Goal: Information Seeking & Learning: Check status

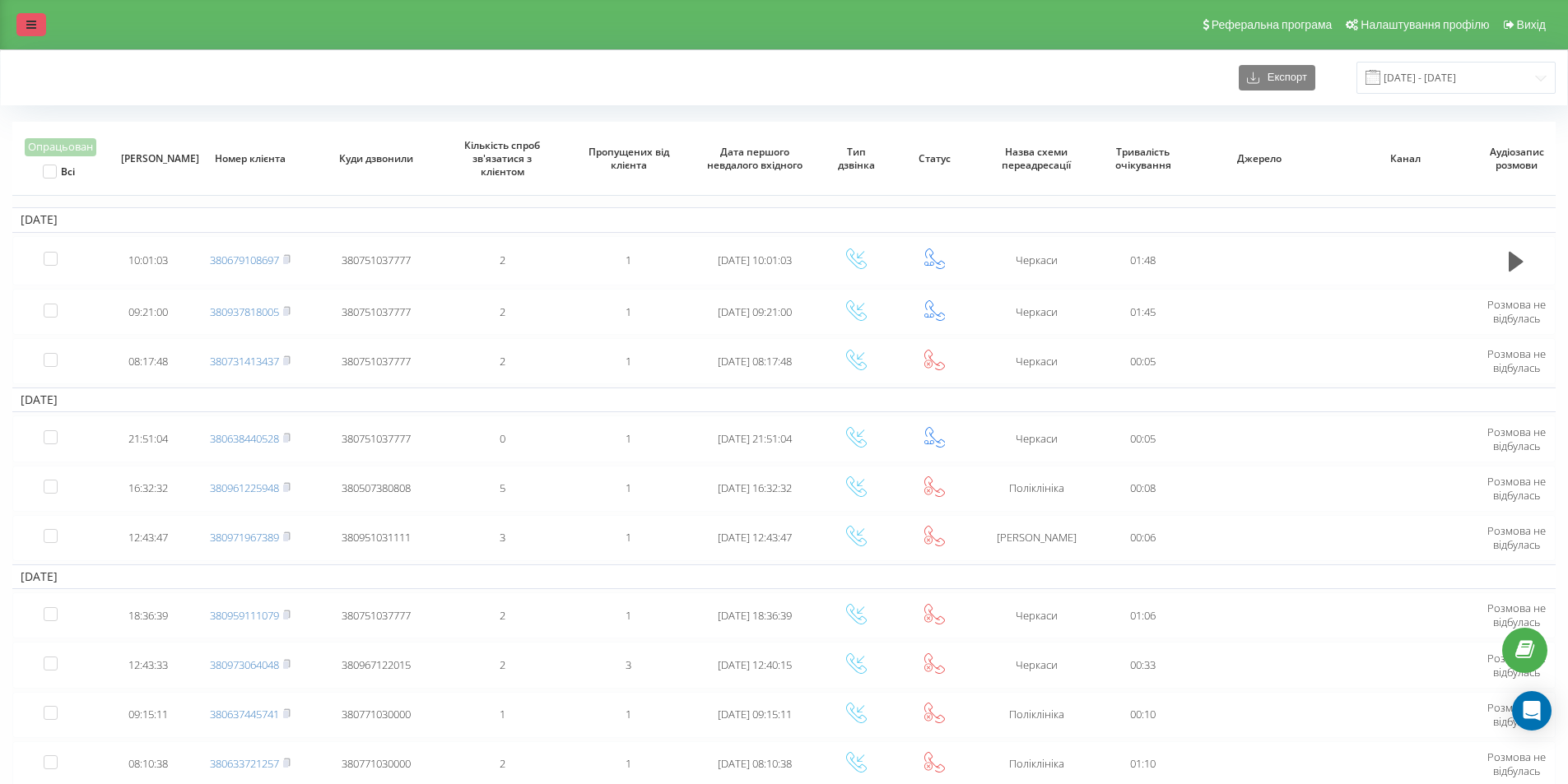
click at [30, 26] on icon at bounding box center [31, 25] width 10 height 12
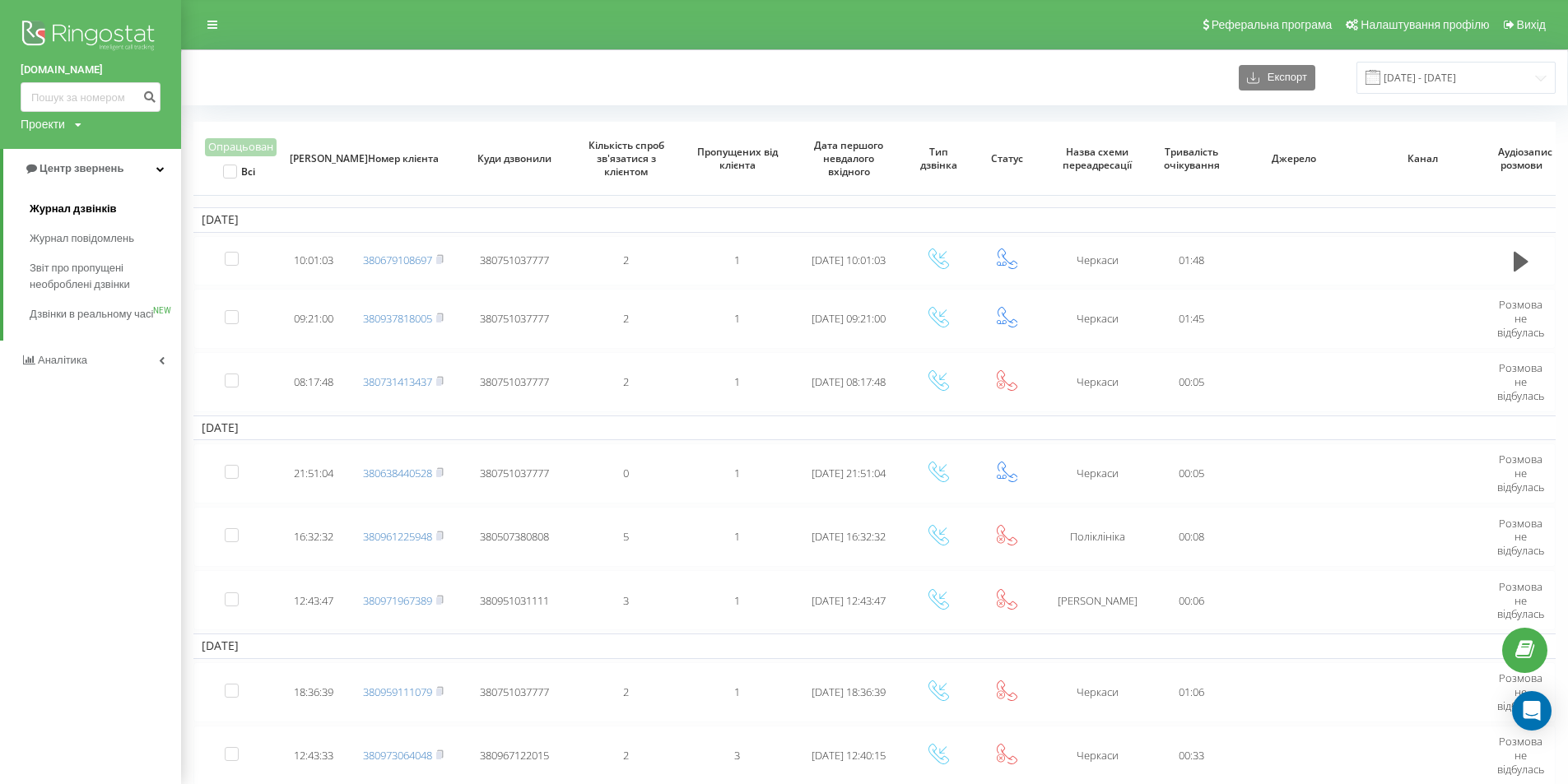
click at [104, 214] on span "Журнал дзвінків" at bounding box center [73, 209] width 87 height 16
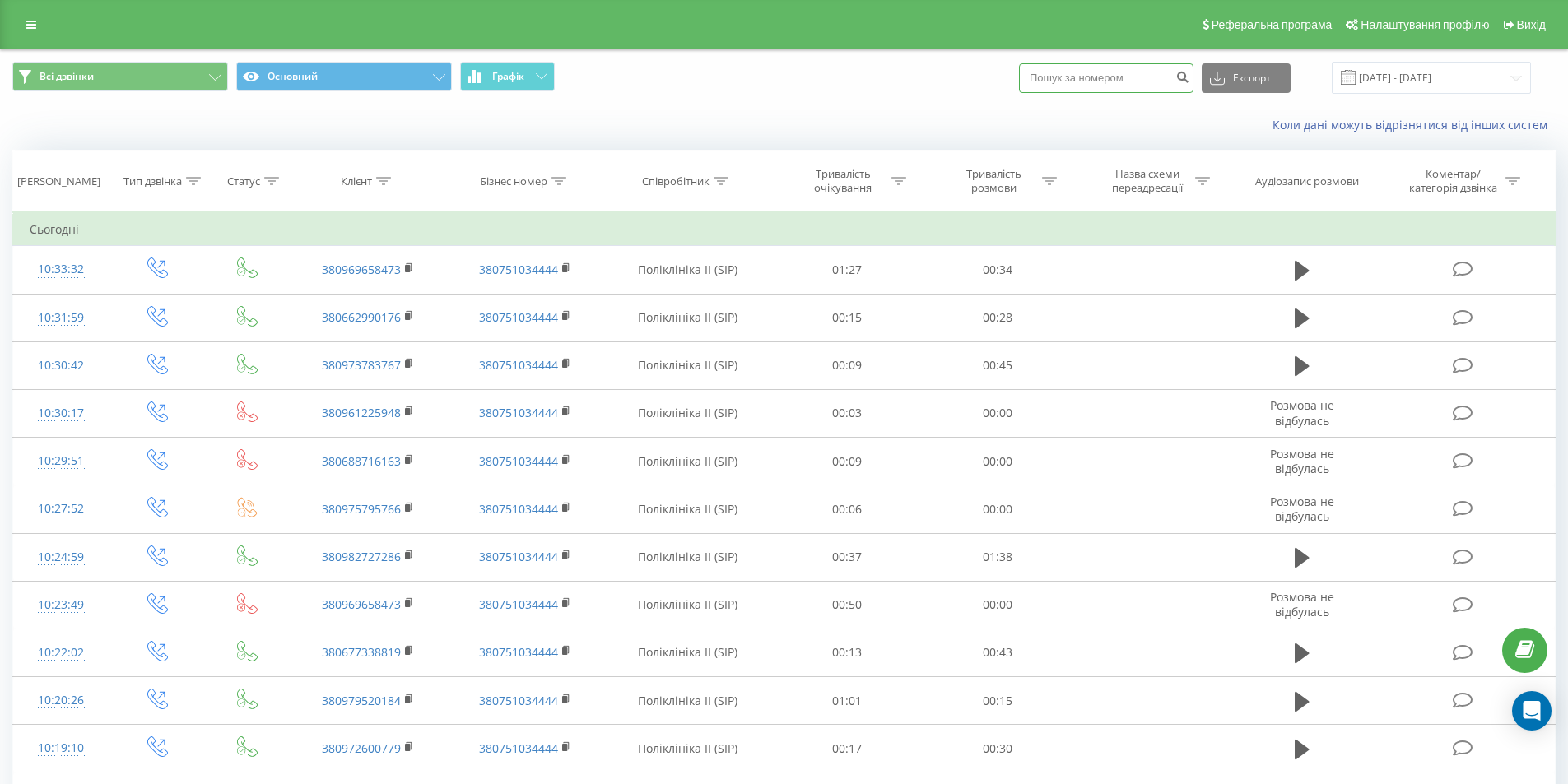
click at [1079, 80] on input at bounding box center [1105, 78] width 174 height 30
paste input "0969658473"
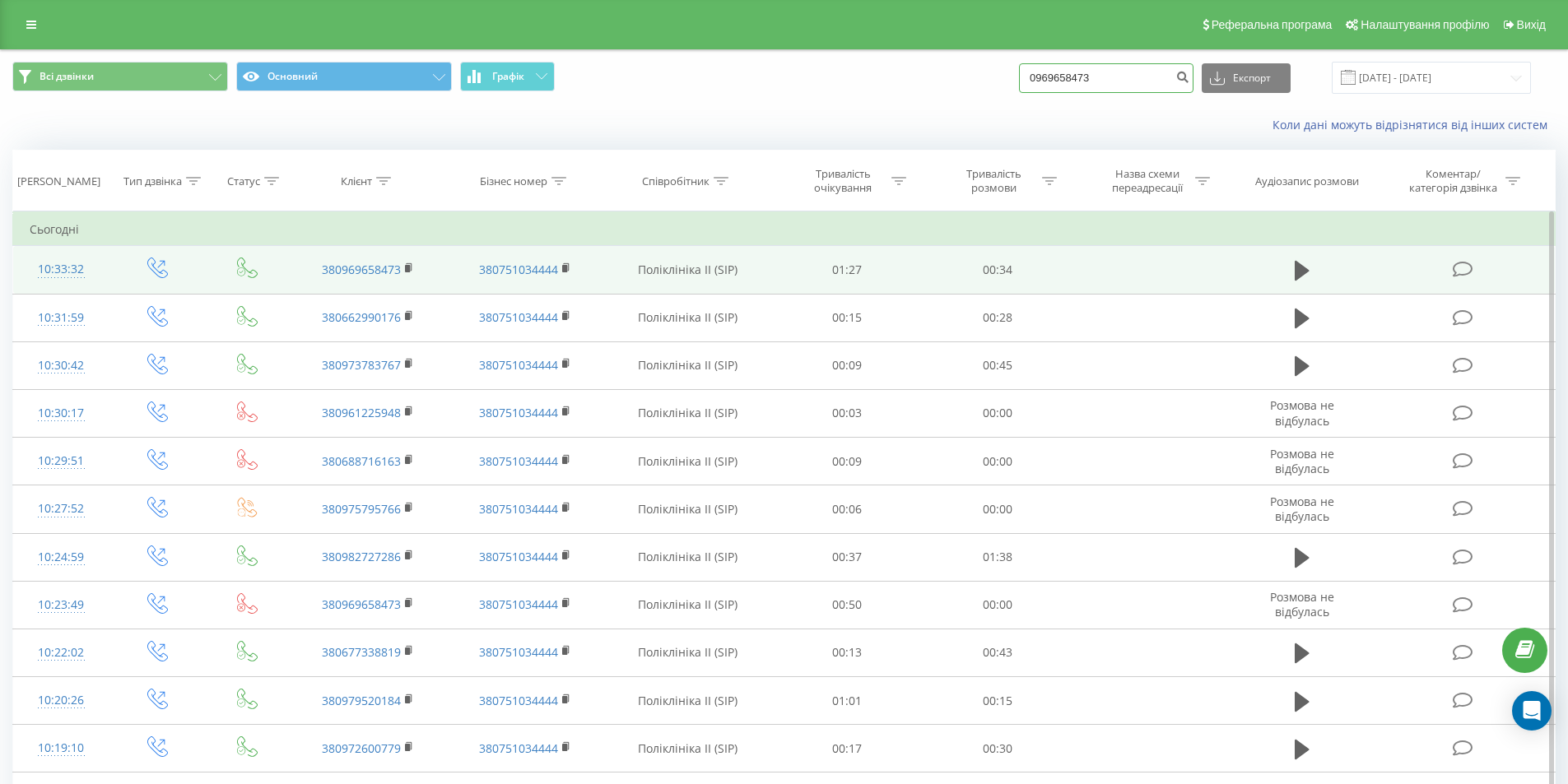
type input "0969658473"
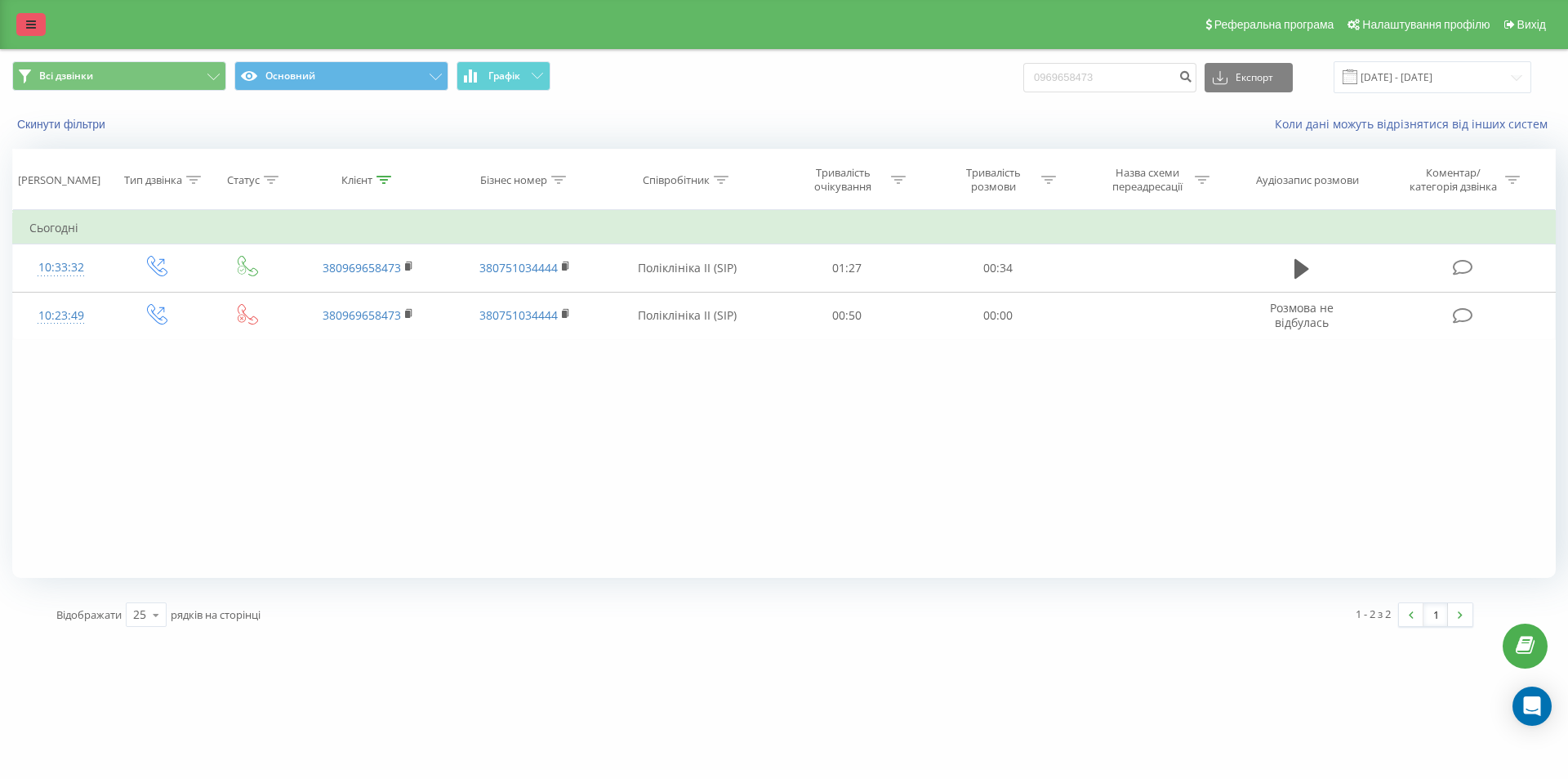
click at [35, 22] on icon at bounding box center [31, 24] width 10 height 12
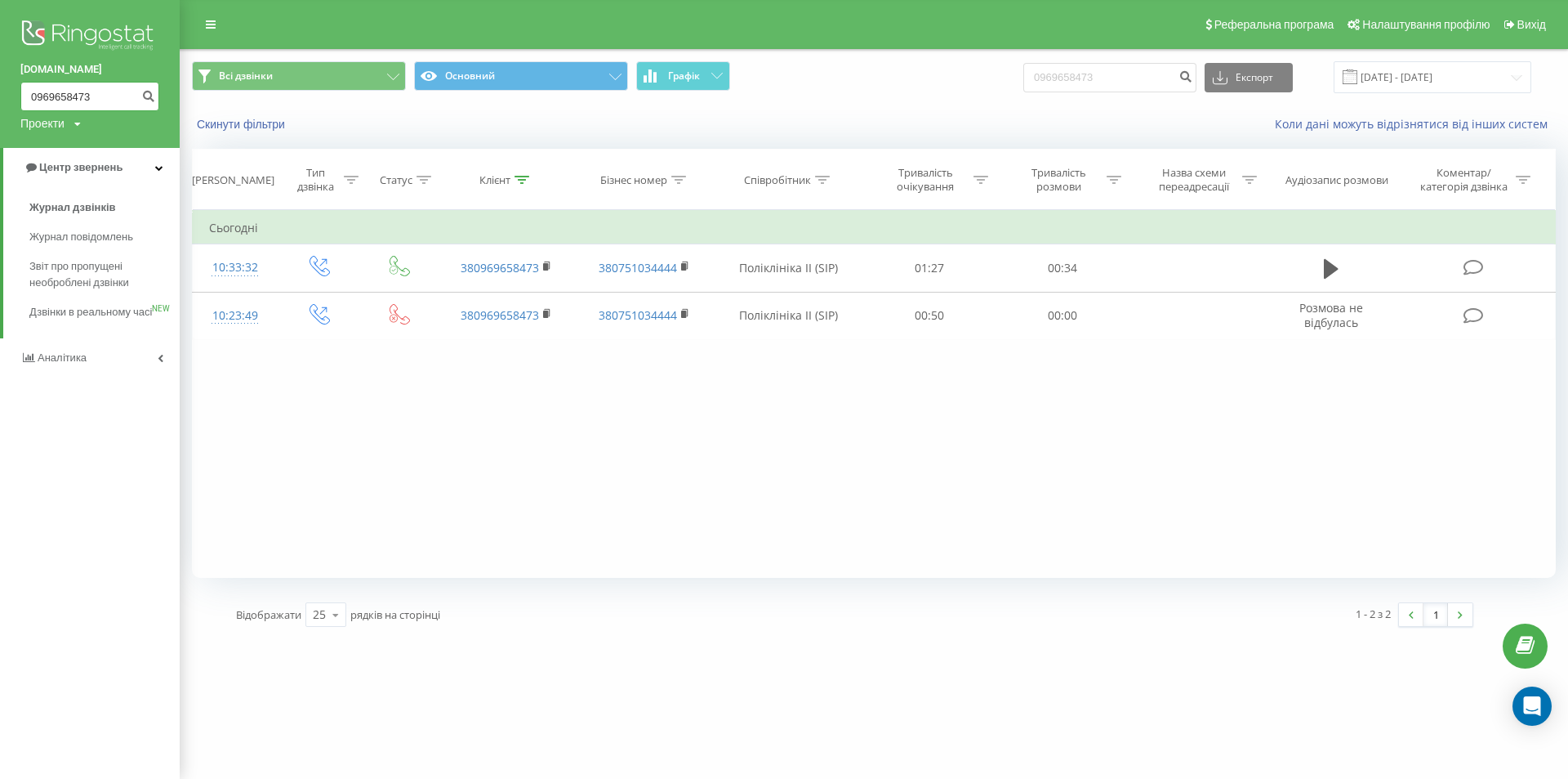
click at [87, 99] on input "0969658473" at bounding box center [89, 96] width 139 height 30
click at [142, 94] on icon "submit" at bounding box center [148, 94] width 13 height 10
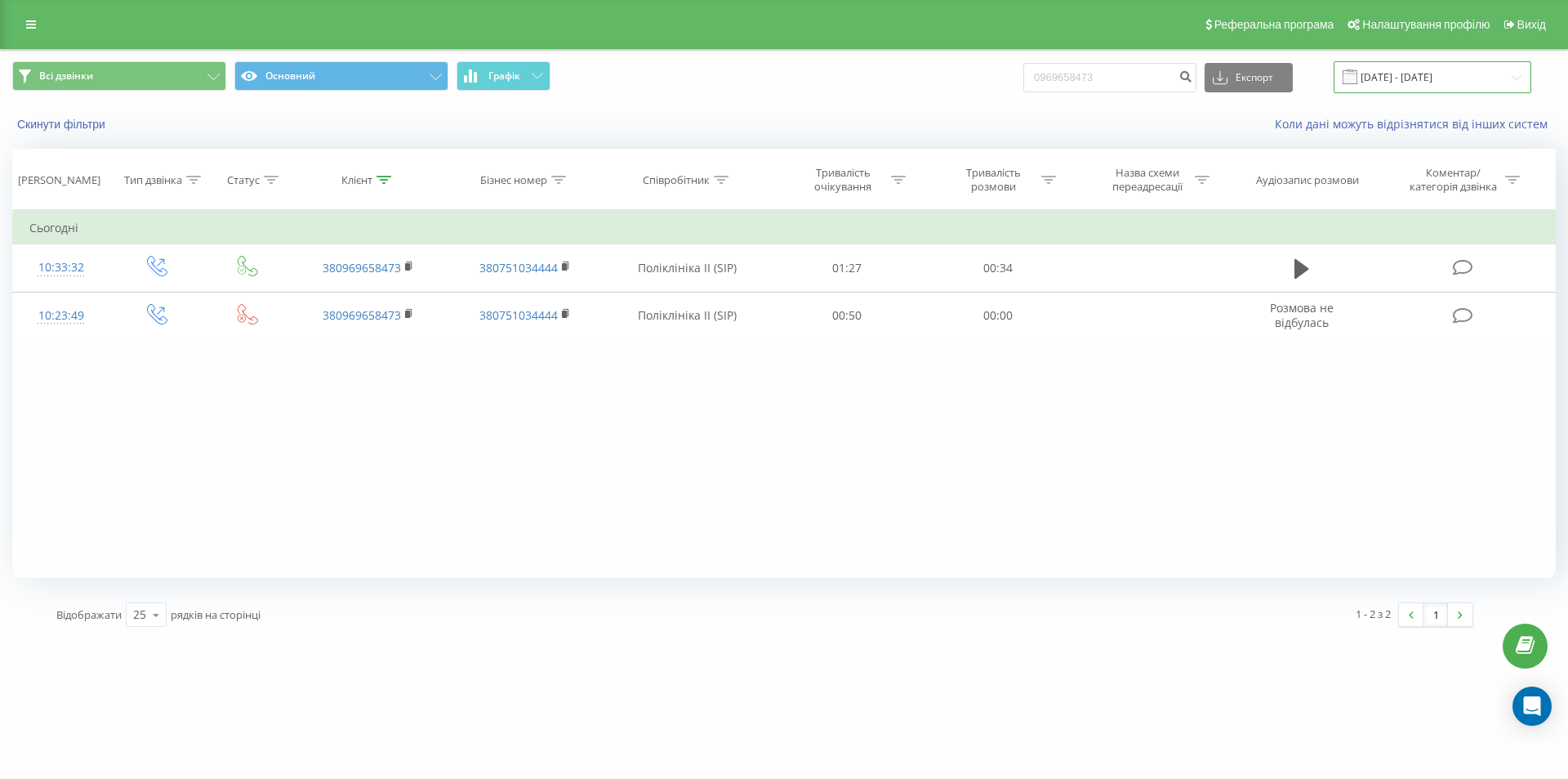
click at [1471, 72] on input "20.06.2025 - 20.09.2025" at bounding box center [1432, 78] width 198 height 32
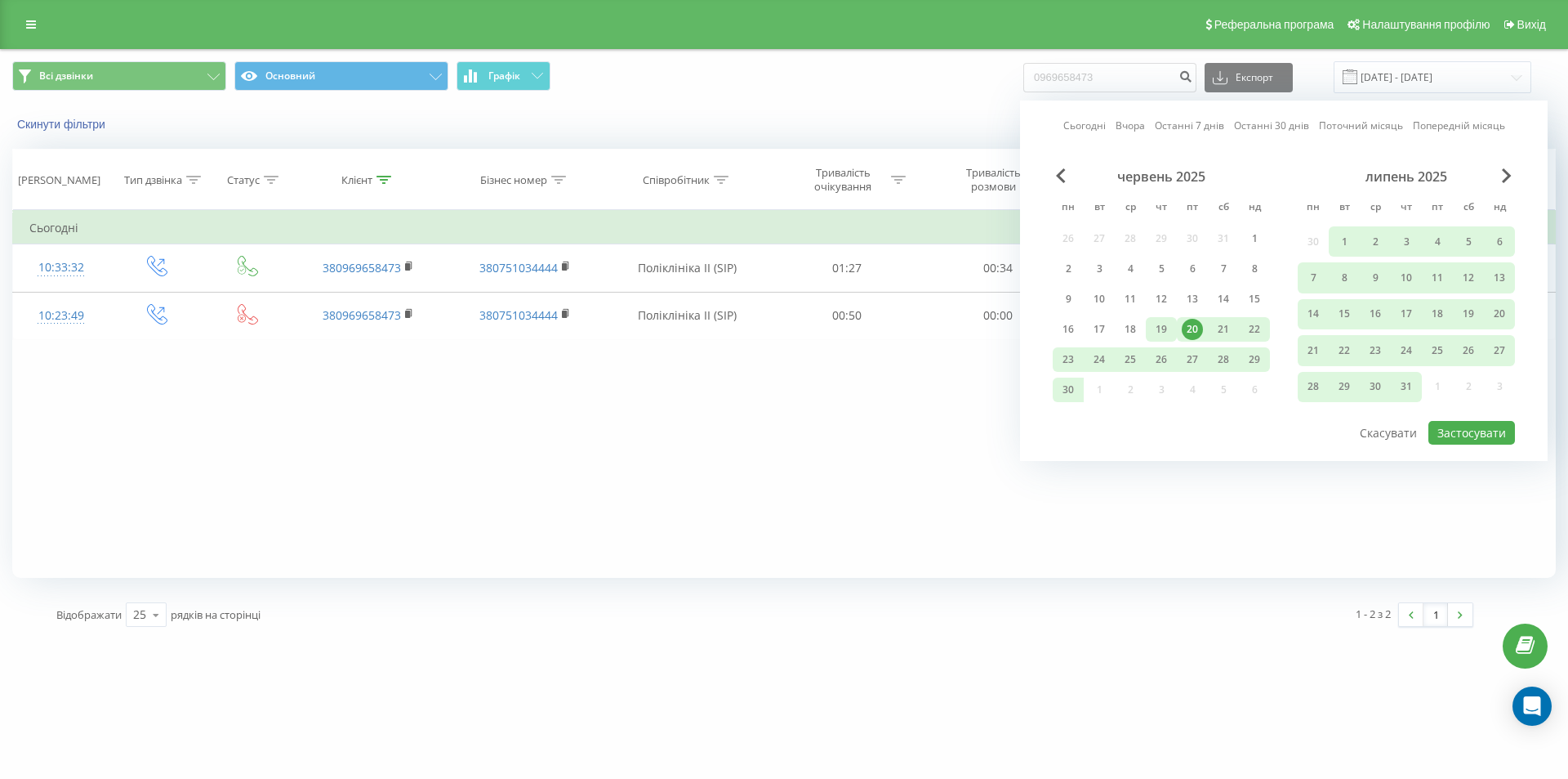
click at [1163, 329] on div "19" at bounding box center [1161, 329] width 21 height 21
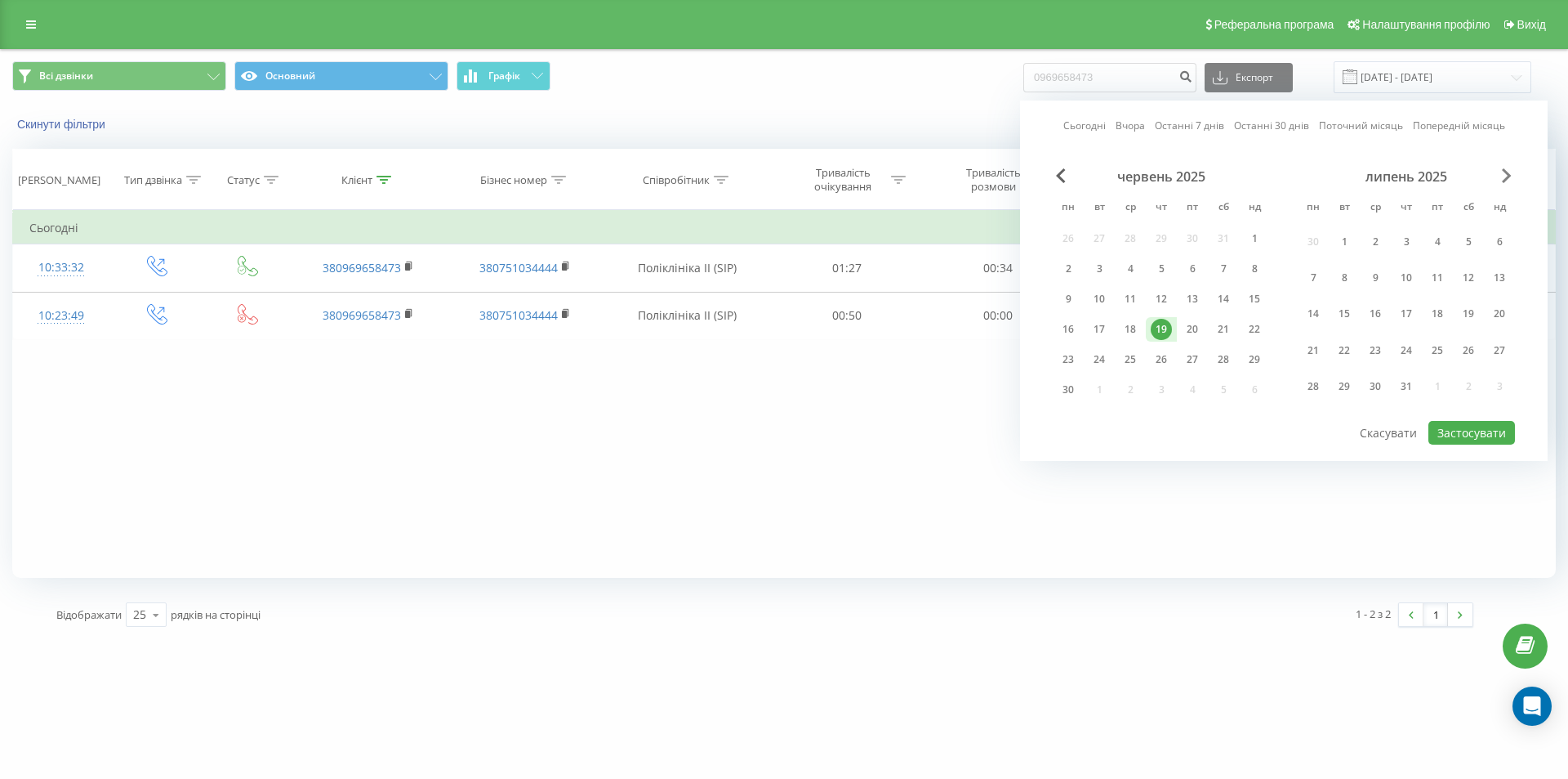
click at [1502, 177] on span "Next Month" at bounding box center [1507, 175] width 10 height 14
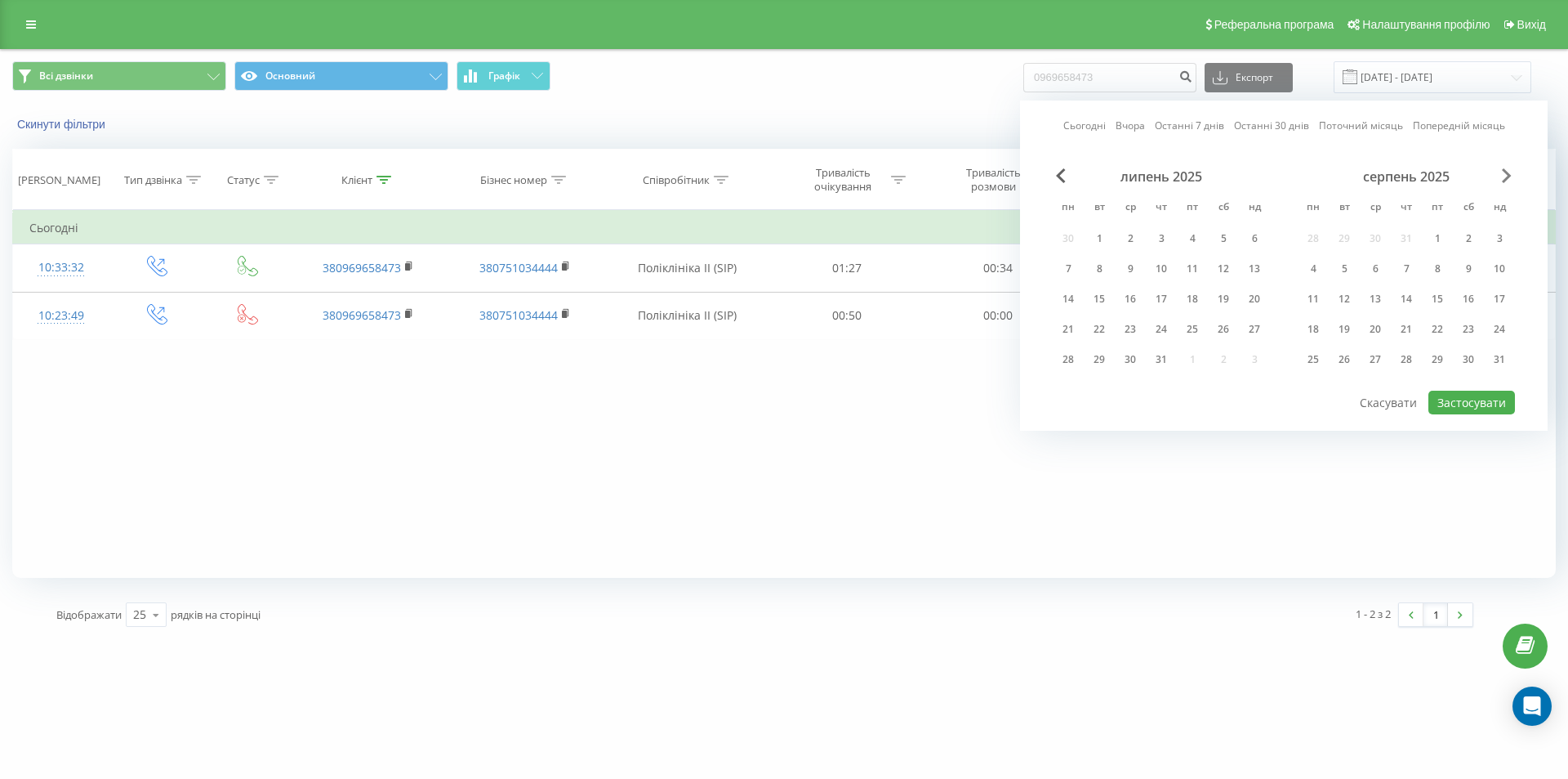
click at [1504, 175] on span "Next Month" at bounding box center [1507, 175] width 10 height 14
click at [1442, 306] on div "19" at bounding box center [1437, 298] width 21 height 21
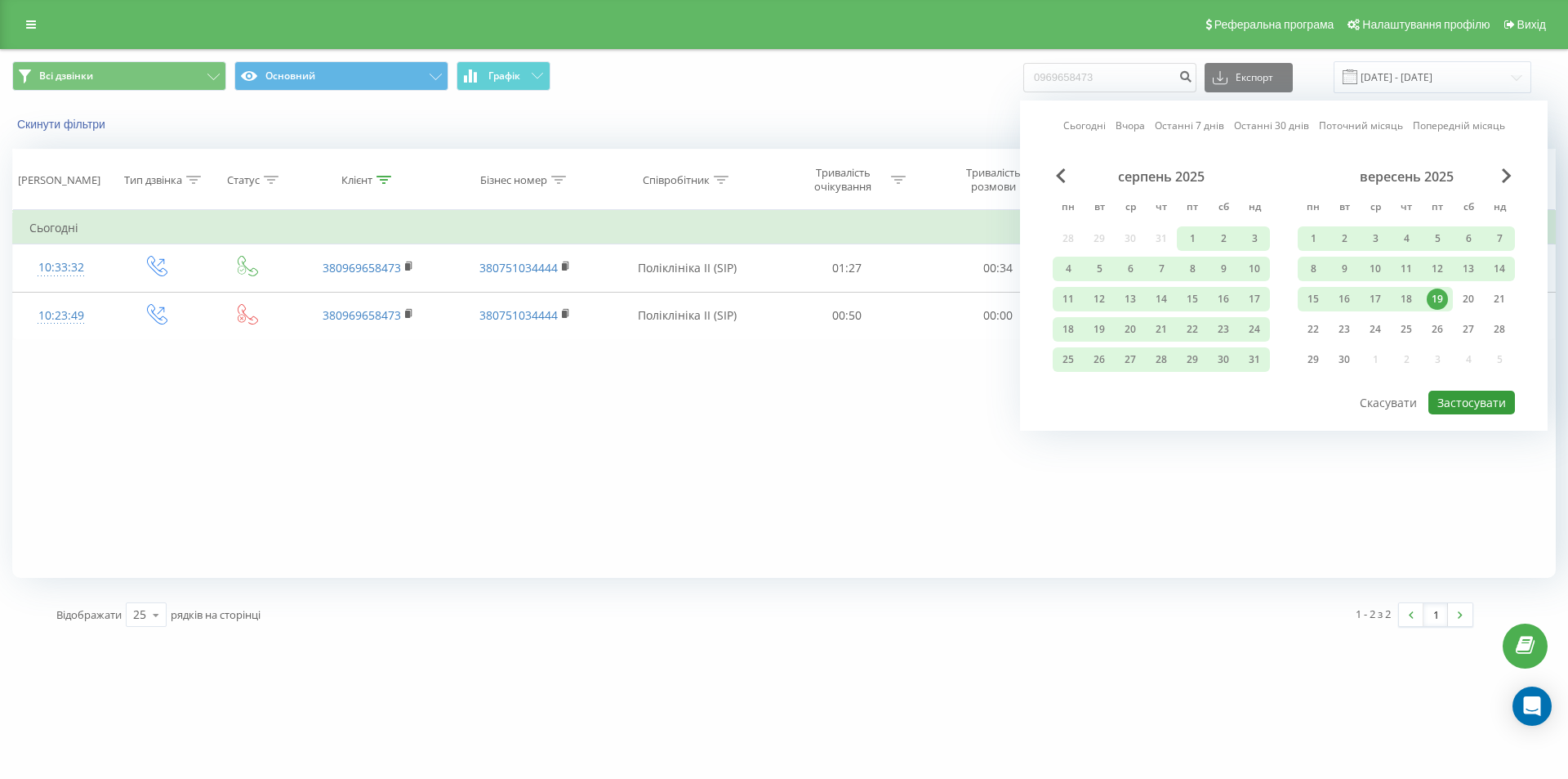
click at [1482, 402] on button "Застосувати" at bounding box center [1471, 402] width 87 height 24
type input "19.06.2025 - 19.09.2025"
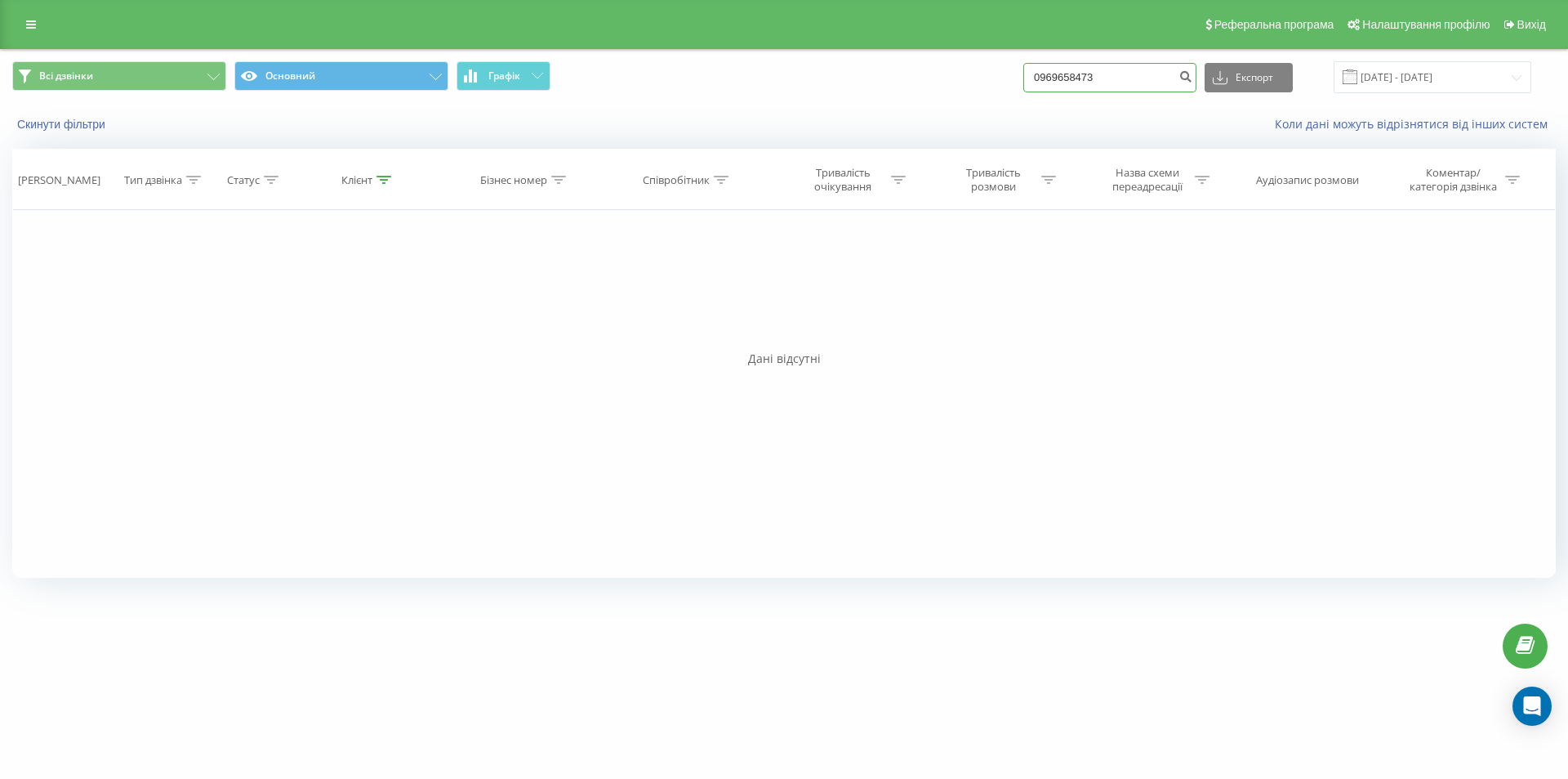
drag, startPoint x: 1129, startPoint y: 78, endPoint x: 922, endPoint y: 23, distance: 214.2
click at [968, 84] on div "Всі дзвінки Основний Графік 0969658473 Експорт .csv .xls .xlsx 19.06.2025 - 19.…" at bounding box center [784, 78] width 1544 height 32
click at [1399, 83] on input "19.06.2025 - 19.09.2025" at bounding box center [1432, 78] width 198 height 32
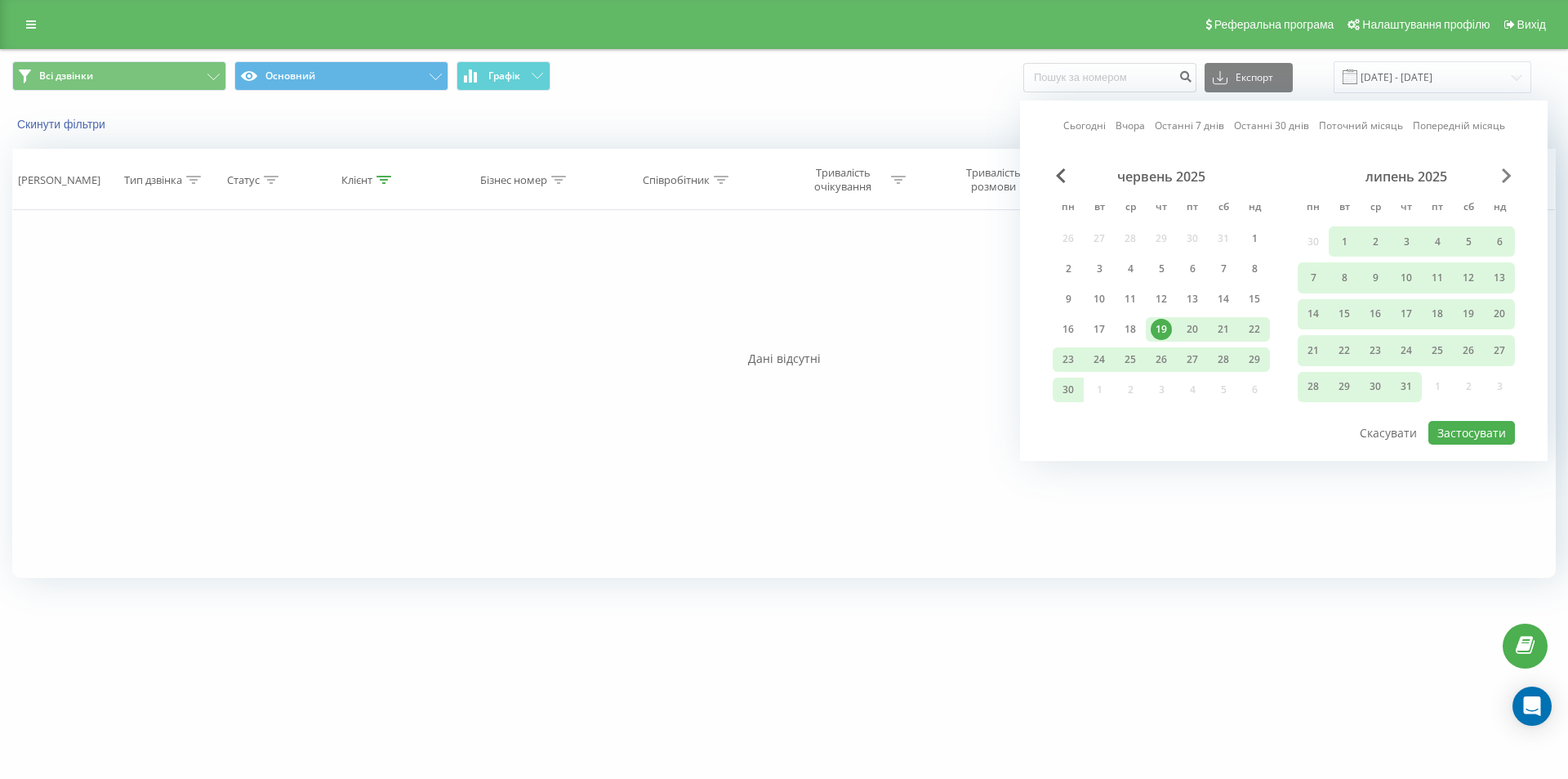
click at [1511, 175] on span "Next Month" at bounding box center [1507, 175] width 10 height 14
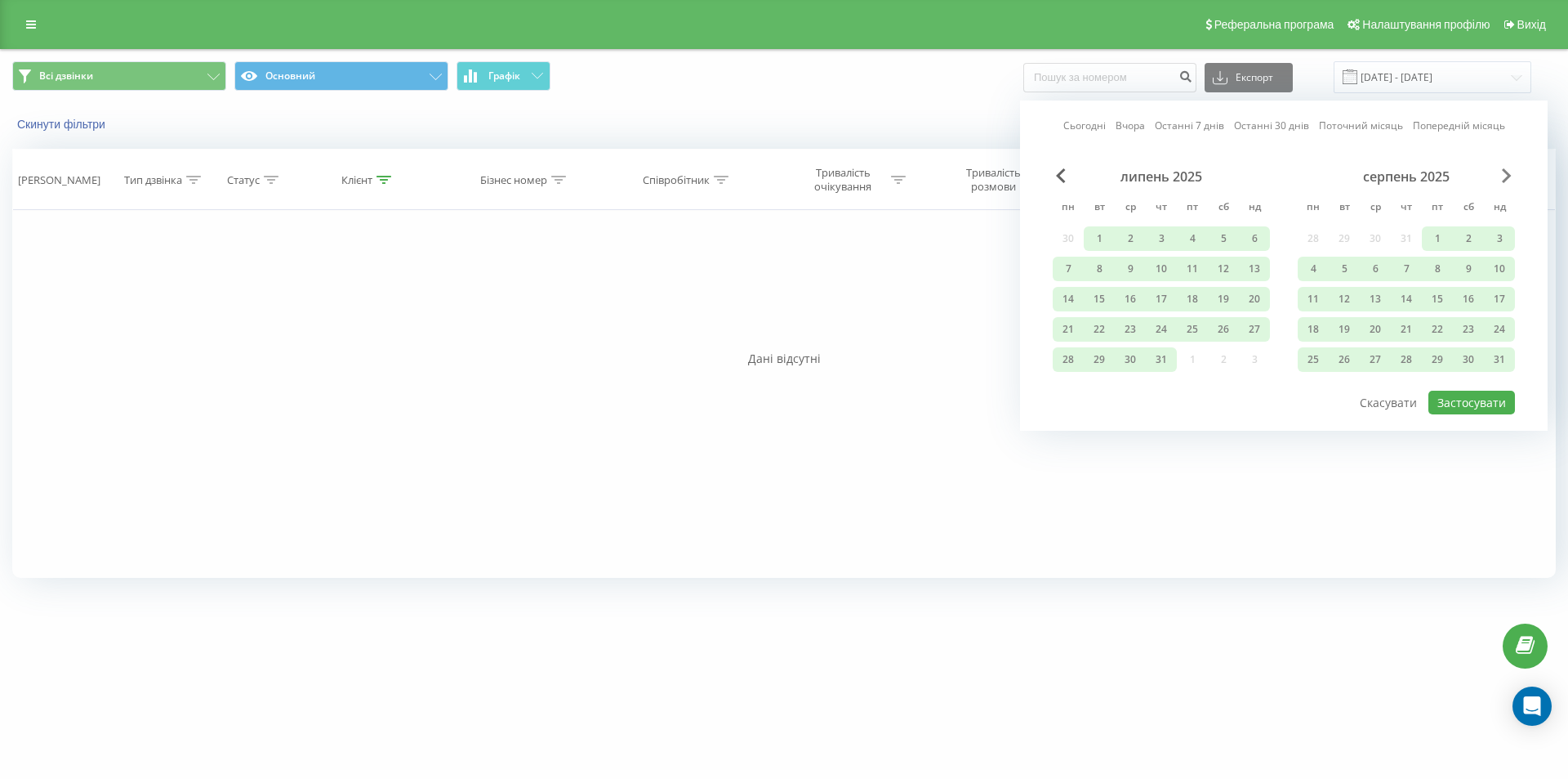
click at [1511, 175] on span "Next Month" at bounding box center [1507, 175] width 10 height 14
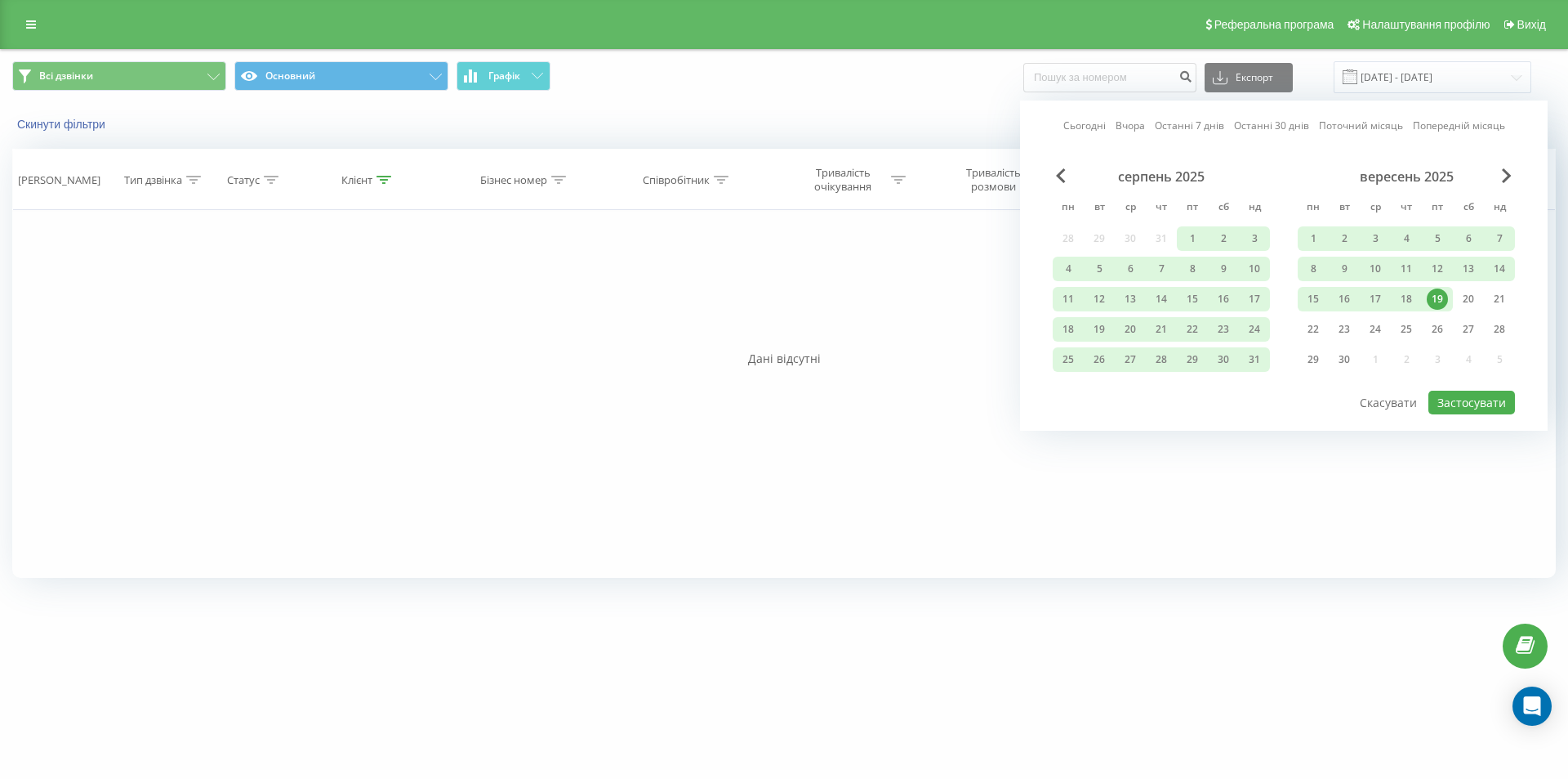
click at [1432, 297] on div "19" at bounding box center [1437, 298] width 21 height 21
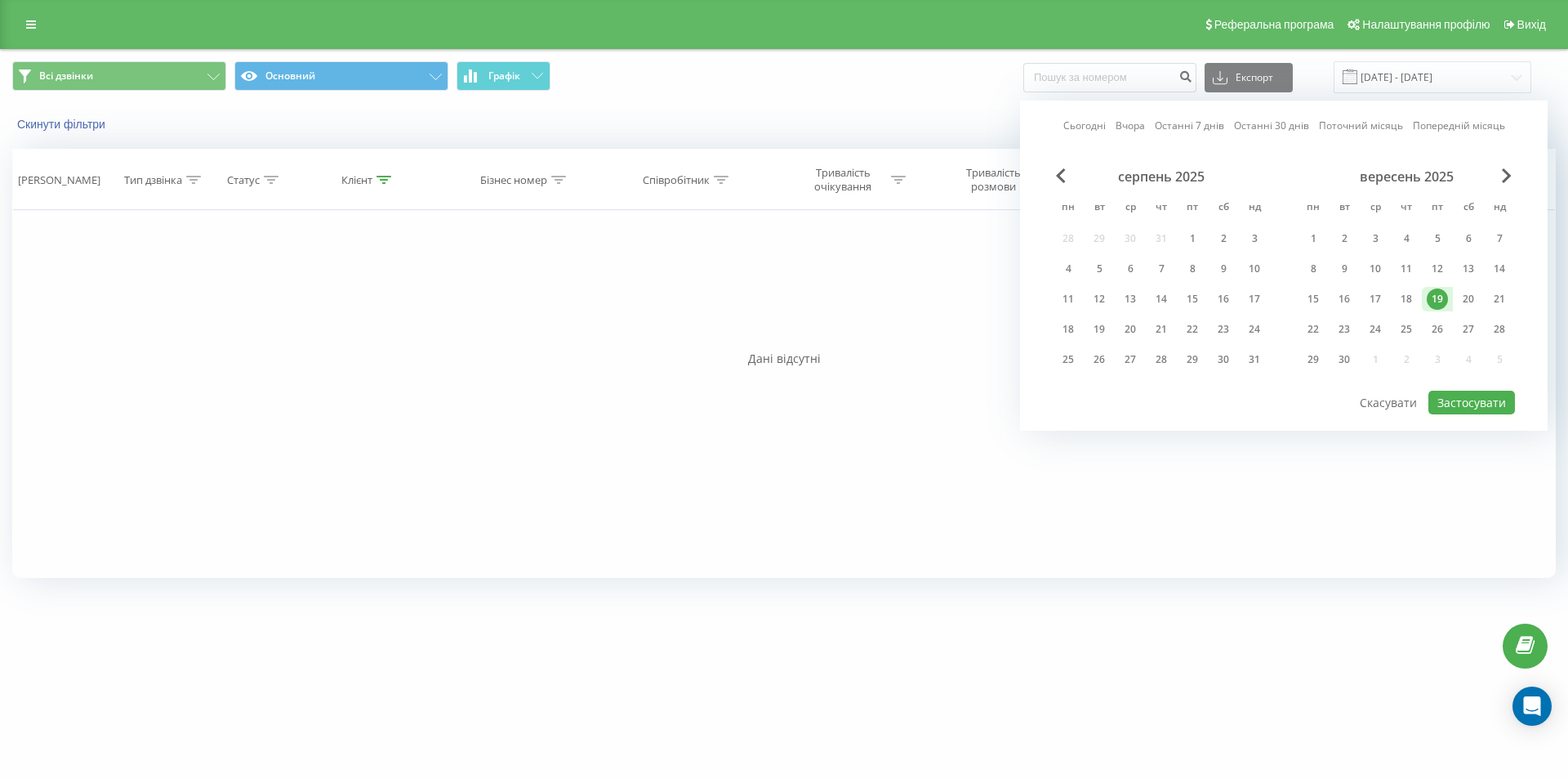
click at [1437, 302] on div "19" at bounding box center [1437, 298] width 21 height 21
click at [1480, 404] on button "Застосувати" at bounding box center [1471, 402] width 87 height 24
type input "19.09.2025 - 19.09.2025"
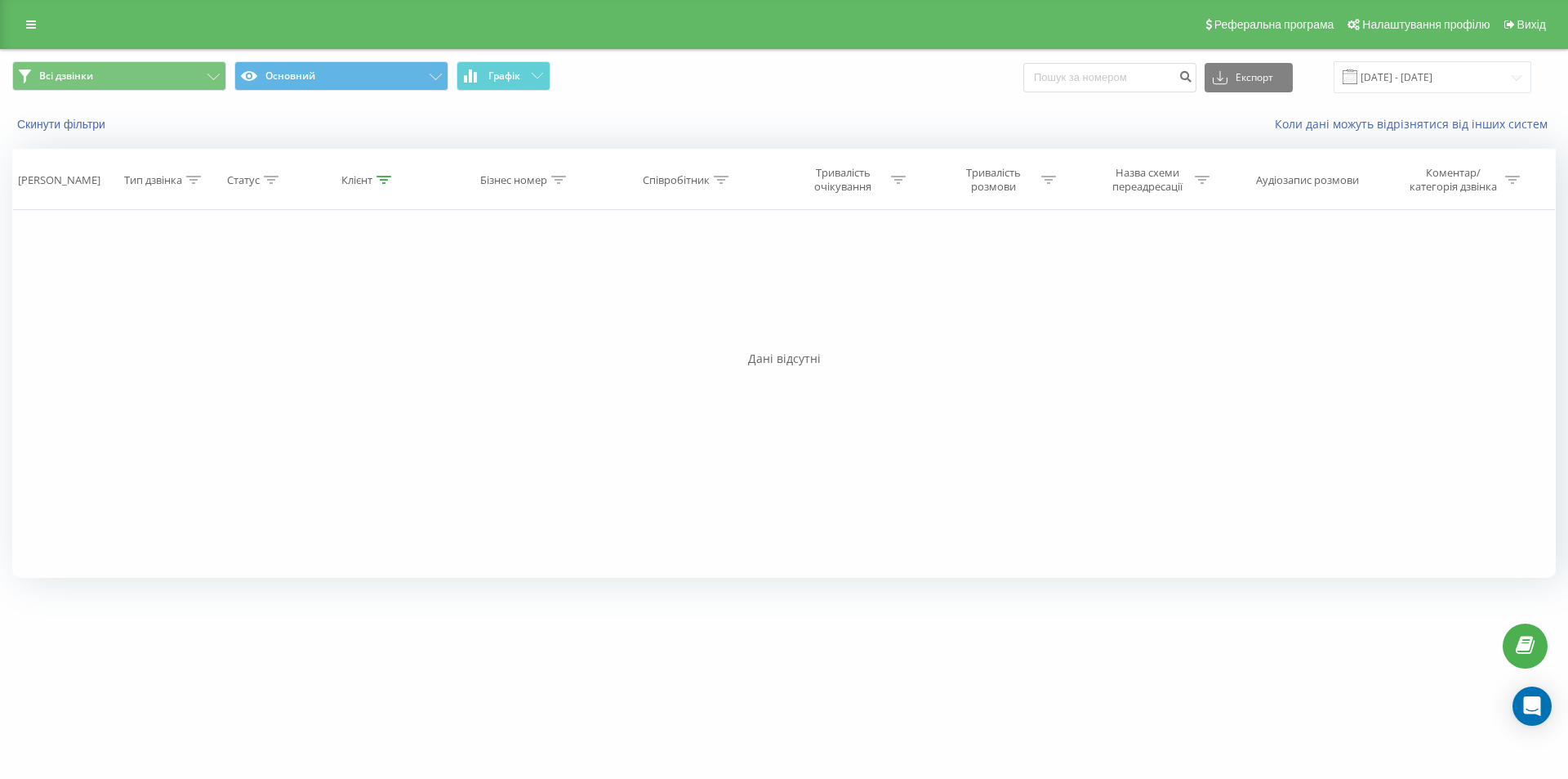
click at [554, 75] on span "Всі дзвінки Основний Графік" at bounding box center [392, 78] width 759 height 32
click at [544, 80] on button "Графік" at bounding box center [503, 76] width 94 height 30
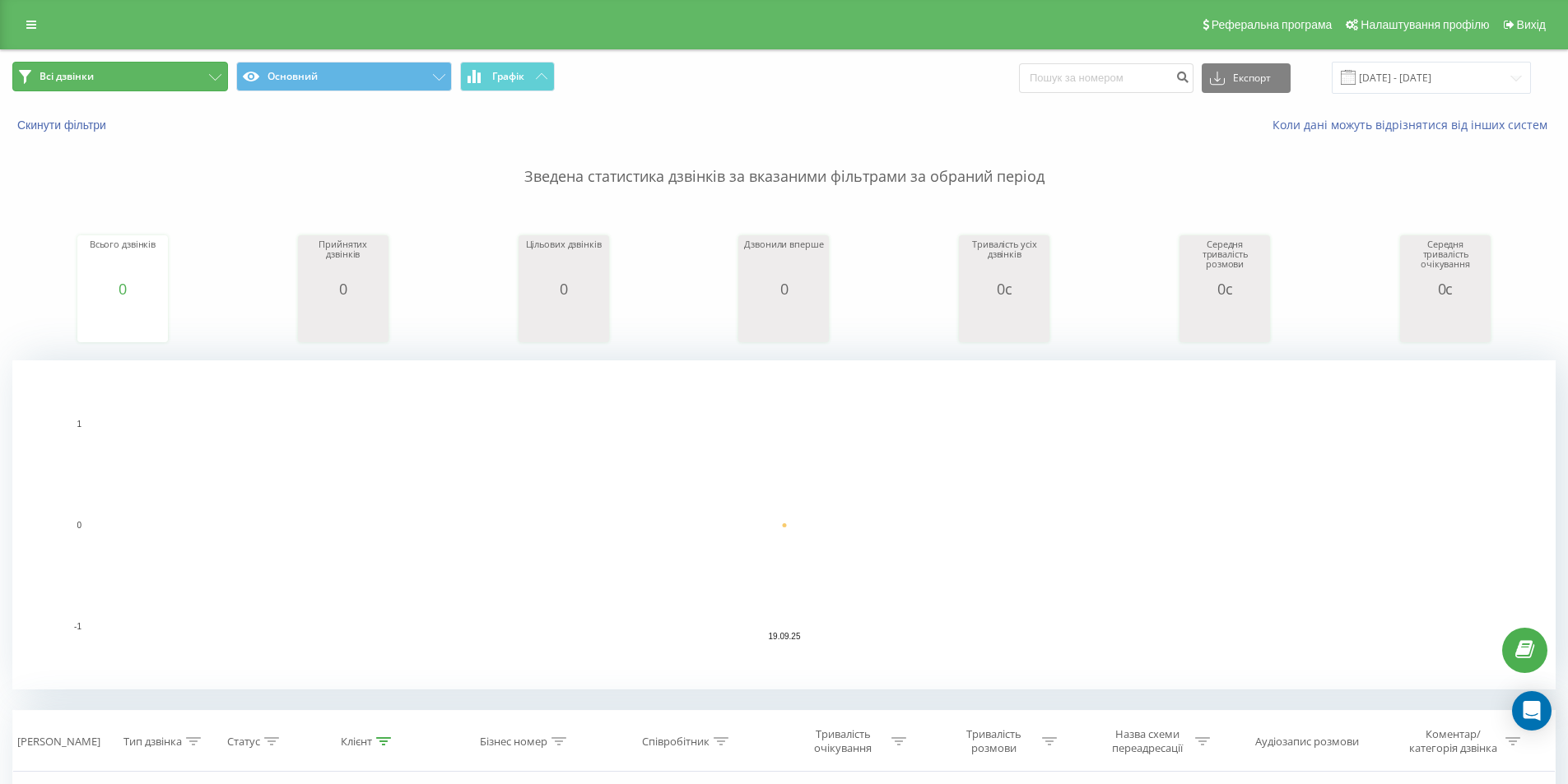
click at [183, 82] on button "Всі дзвінки" at bounding box center [121, 76] width 216 height 30
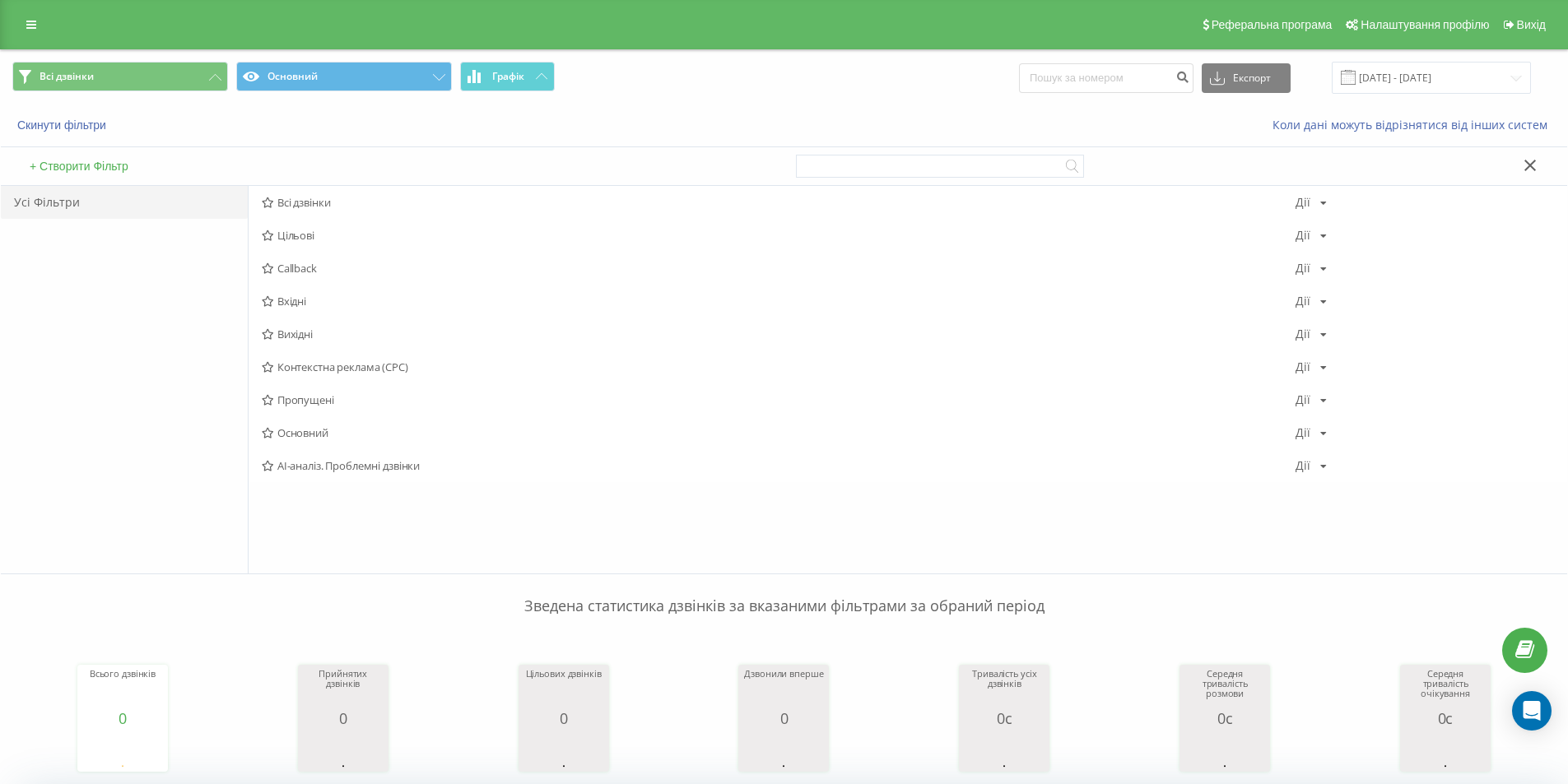
click at [1520, 158] on button at bounding box center [1530, 166] width 24 height 17
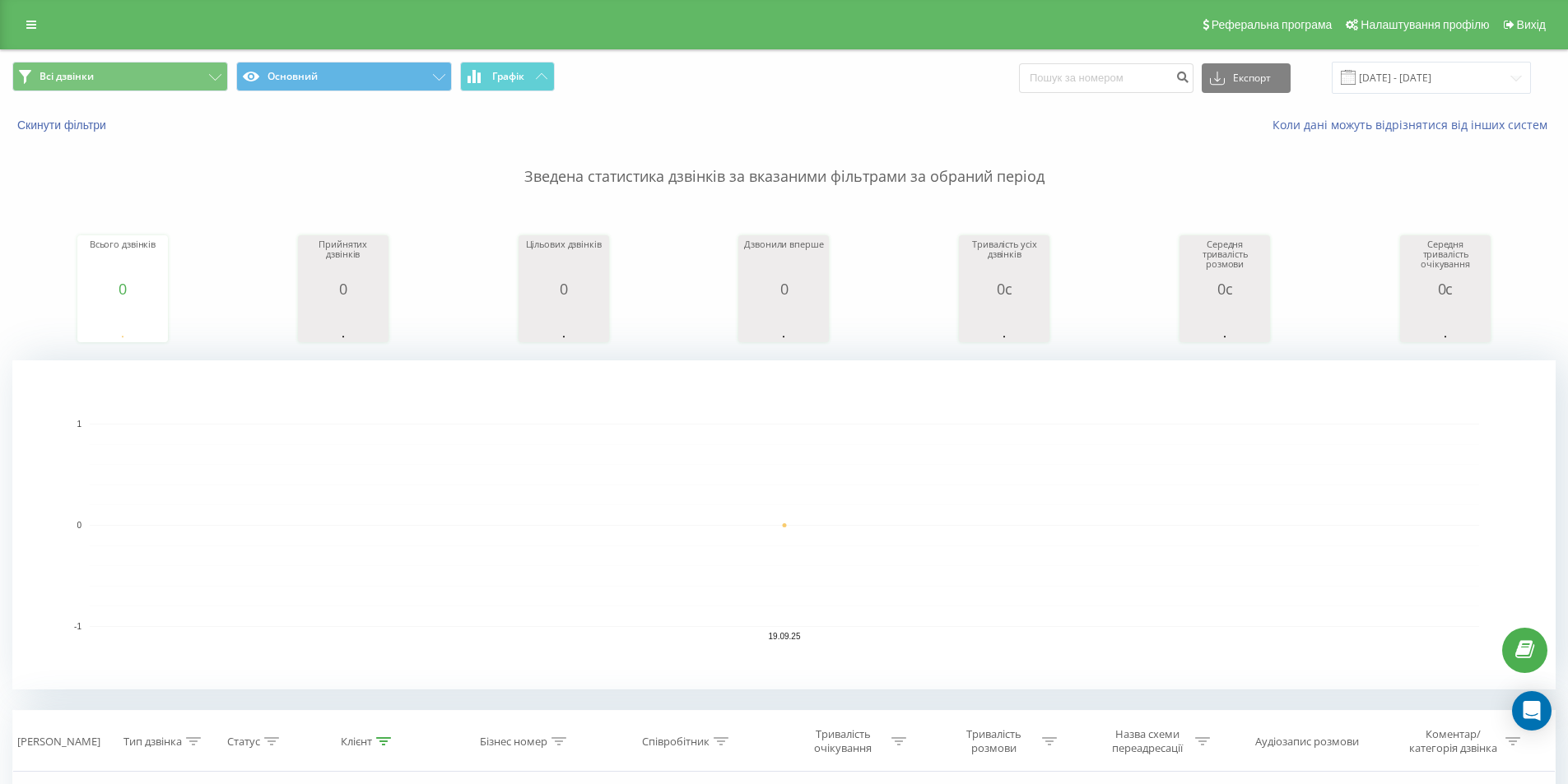
click at [1355, 82] on span at bounding box center [1347, 76] width 14 height 14
click at [27, 25] on icon at bounding box center [31, 25] width 10 height 12
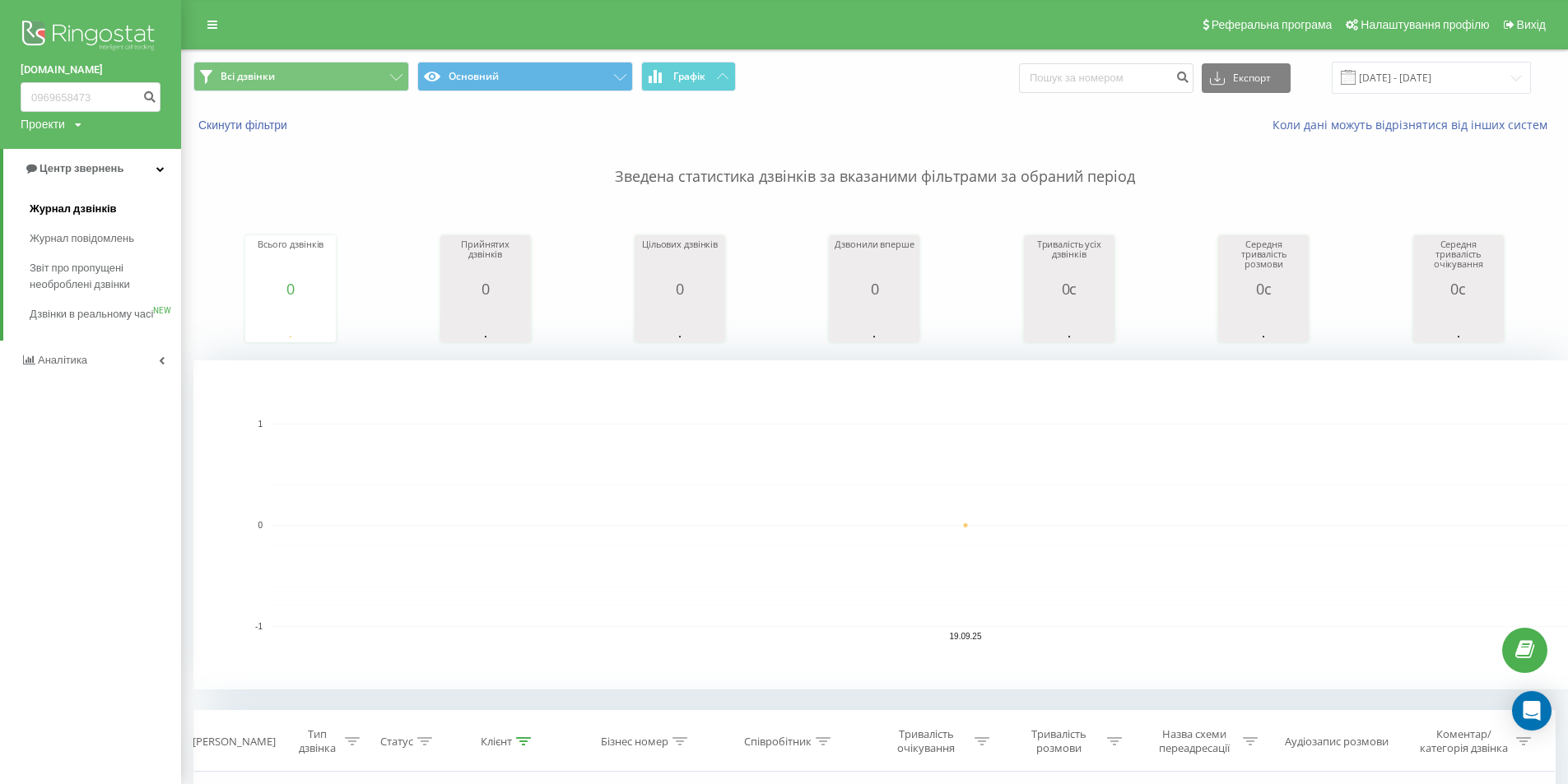
click at [101, 216] on span "Журнал дзвінків" at bounding box center [73, 209] width 87 height 16
